Goal: Transaction & Acquisition: Purchase product/service

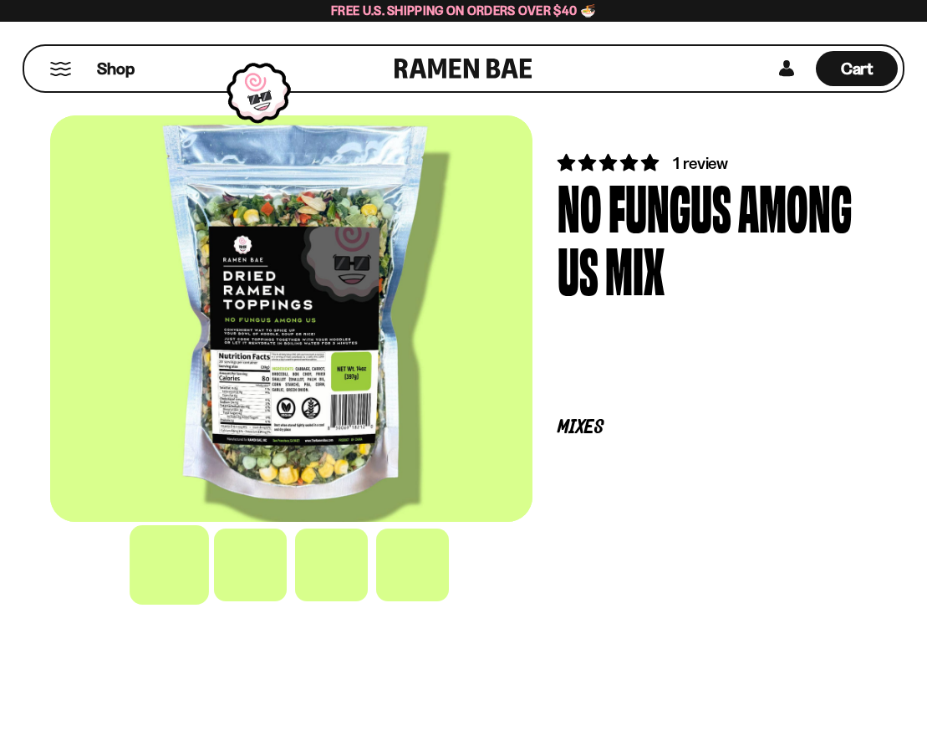
click at [53, 70] on button "Mobile Menu Trigger" at bounding box center [60, 69] width 23 height 14
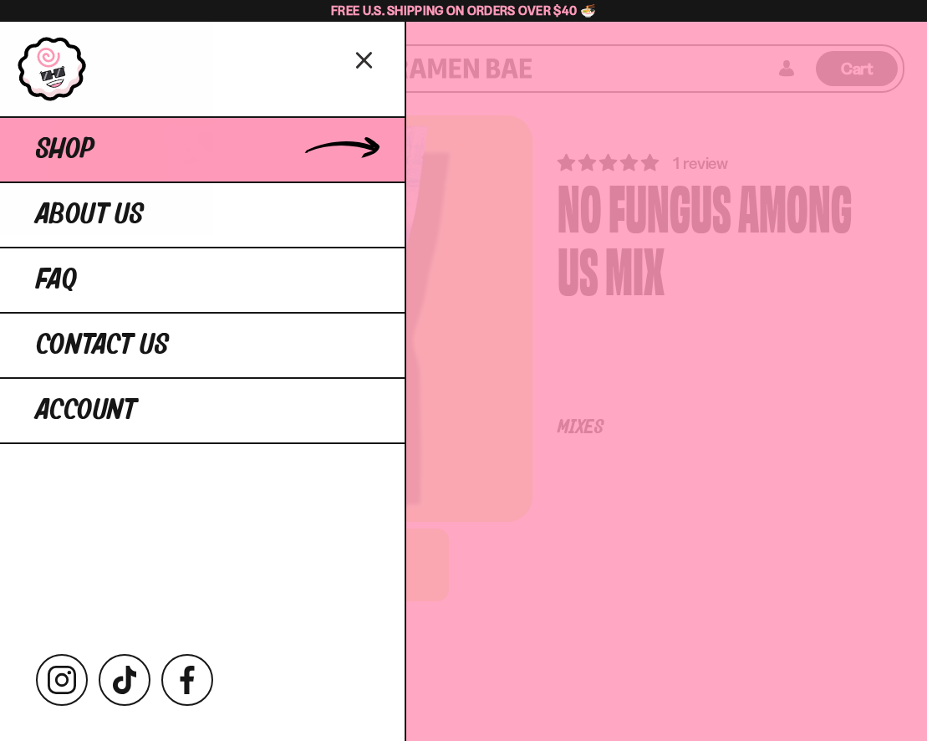
click at [210, 179] on link "Shop" at bounding box center [202, 148] width 405 height 65
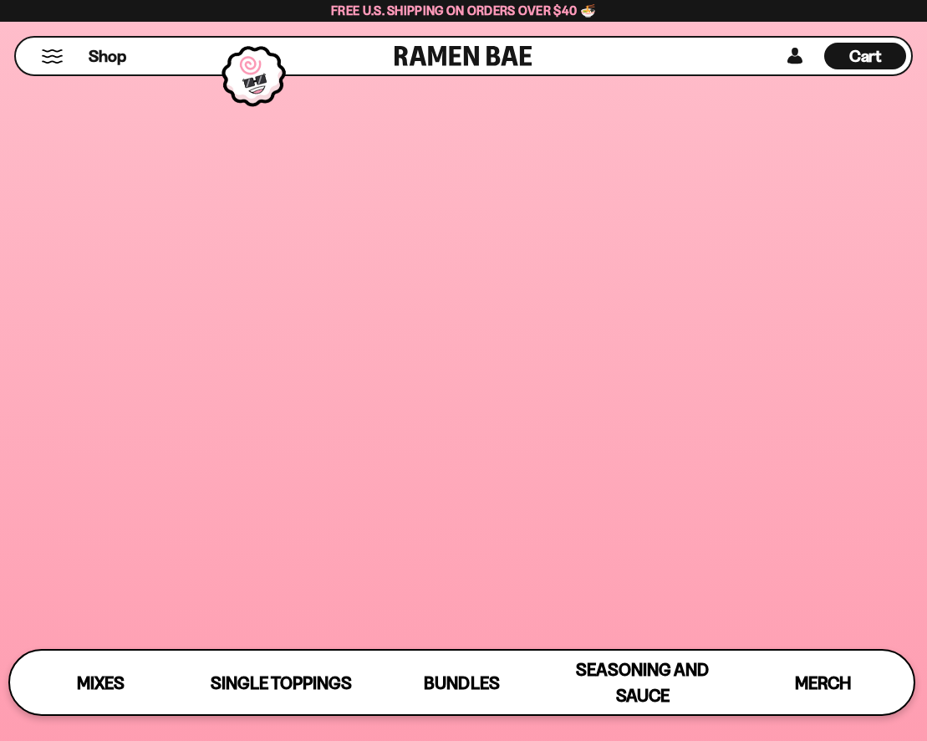
scroll to position [1751, 0]
